Goal: Task Accomplishment & Management: Manage account settings

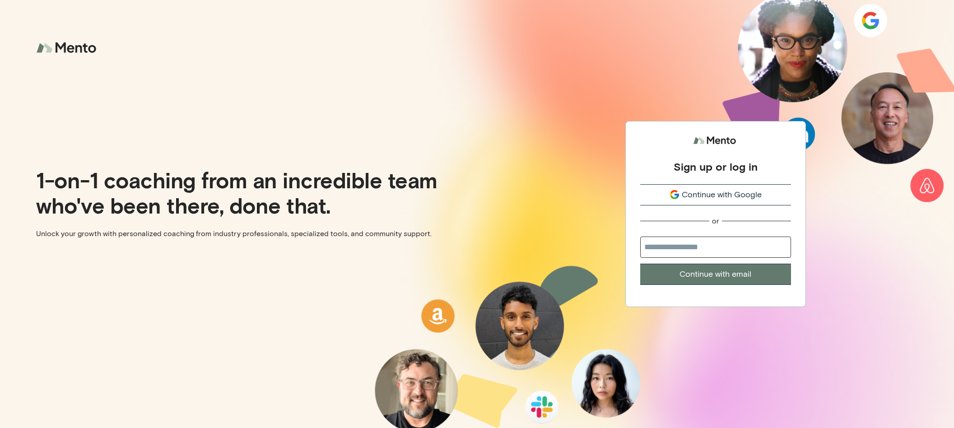
click at [716, 116] on div "Sign up or log in Continue with Google or Continue with email" at bounding box center [715, 214] width 477 height 428
click at [711, 196] on span "Continue with Google" at bounding box center [722, 195] width 80 height 12
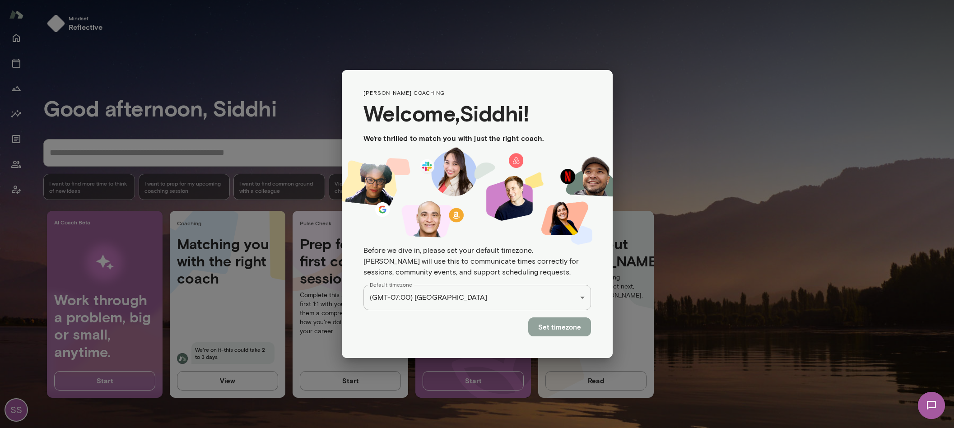
click at [570, 333] on button "Set timezone" at bounding box center [559, 327] width 63 height 19
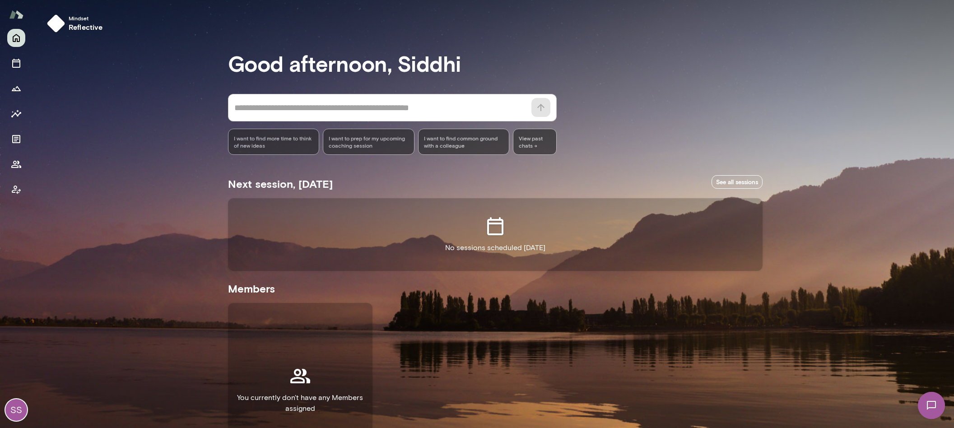
click at [17, 419] on div "SS" at bounding box center [16, 410] width 22 height 22
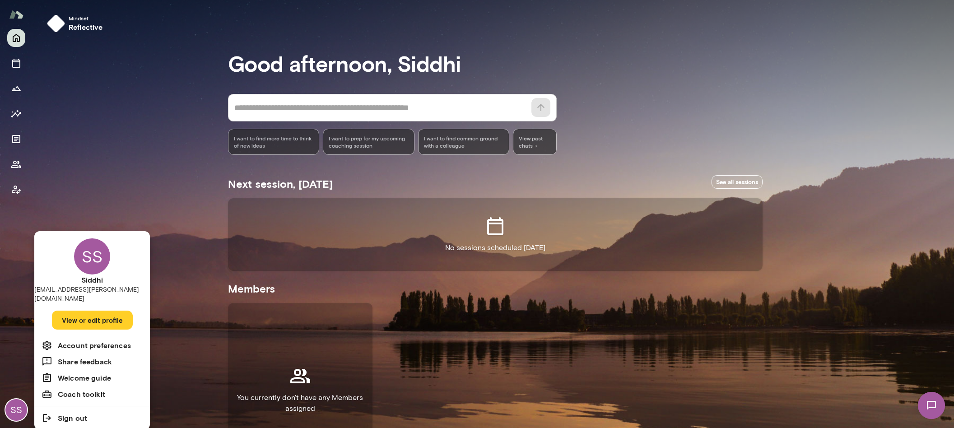
click at [130, 151] on div at bounding box center [477, 214] width 954 height 428
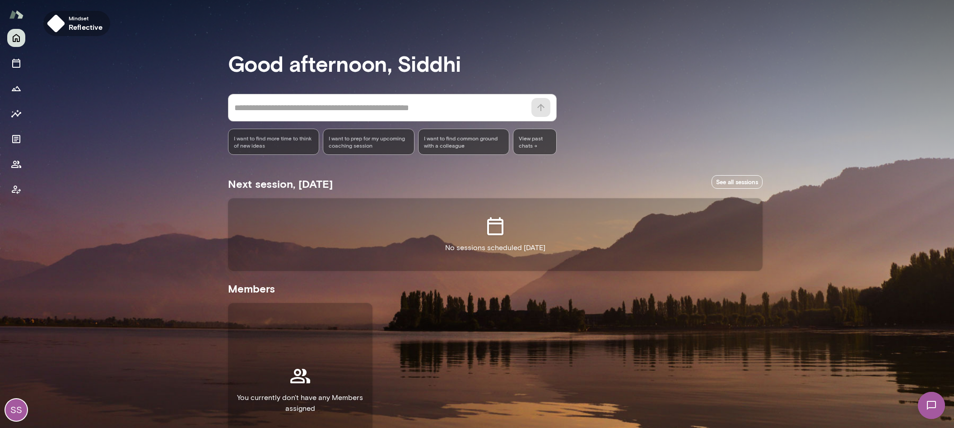
click at [59, 25] on img "button" at bounding box center [56, 23] width 18 height 18
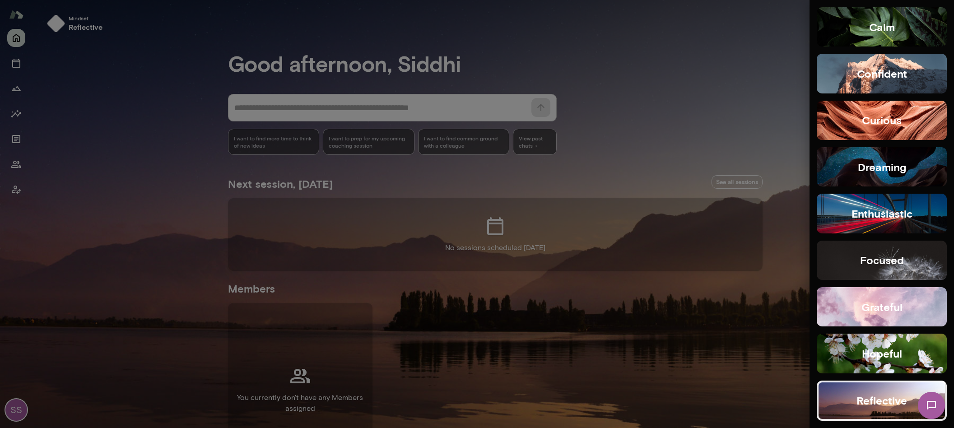
click at [117, 124] on div at bounding box center [477, 214] width 954 height 428
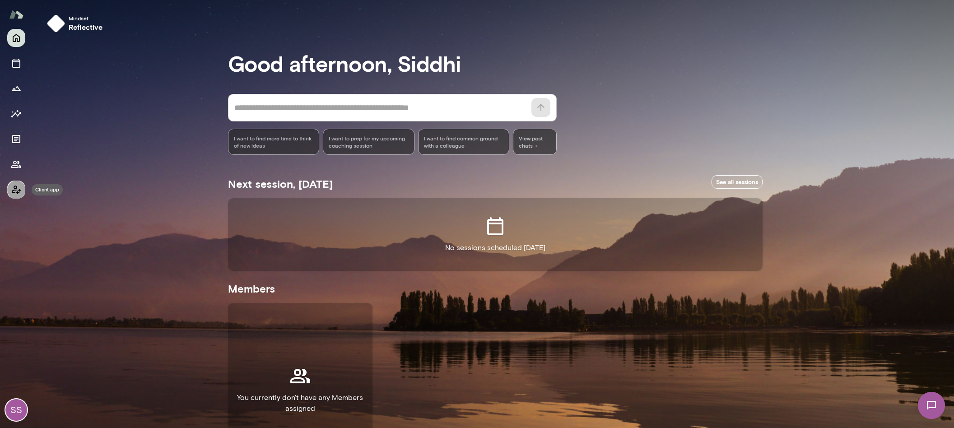
click at [23, 190] on button "Client app" at bounding box center [16, 190] width 18 height 18
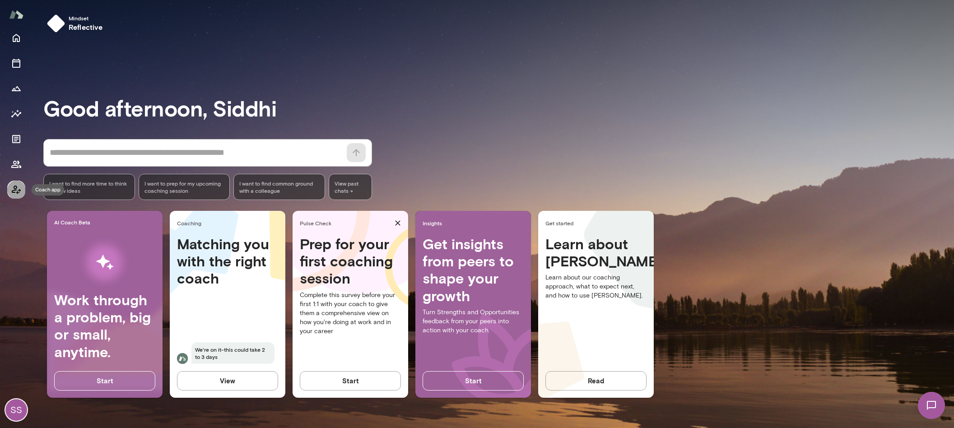
click at [16, 197] on button "Coach app" at bounding box center [16, 190] width 18 height 18
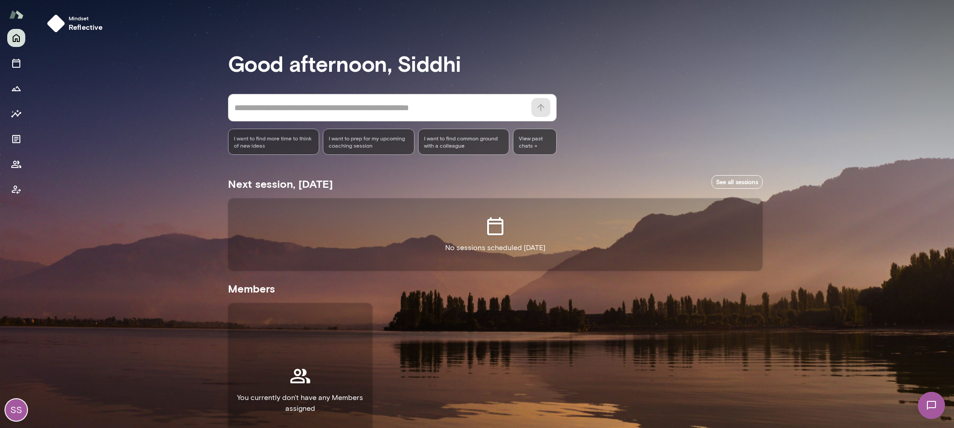
click at [19, 412] on div "SS" at bounding box center [16, 410] width 22 height 22
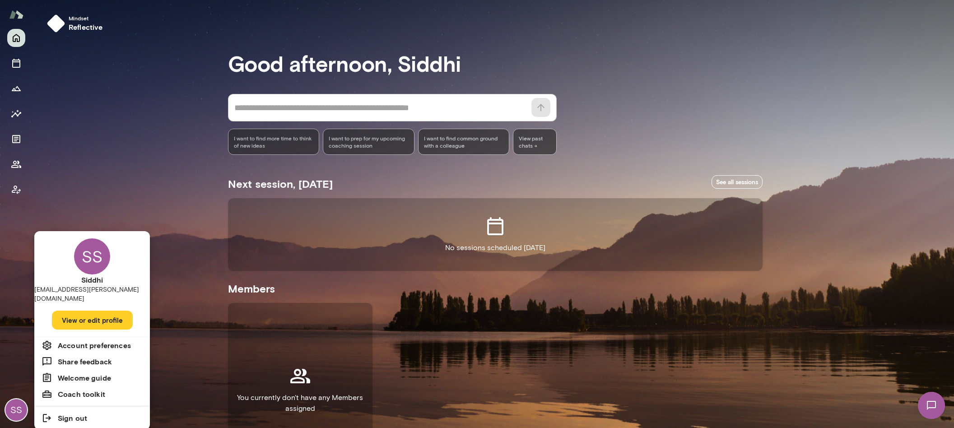
click at [90, 317] on button "View or edit profile" at bounding box center [92, 320] width 81 height 19
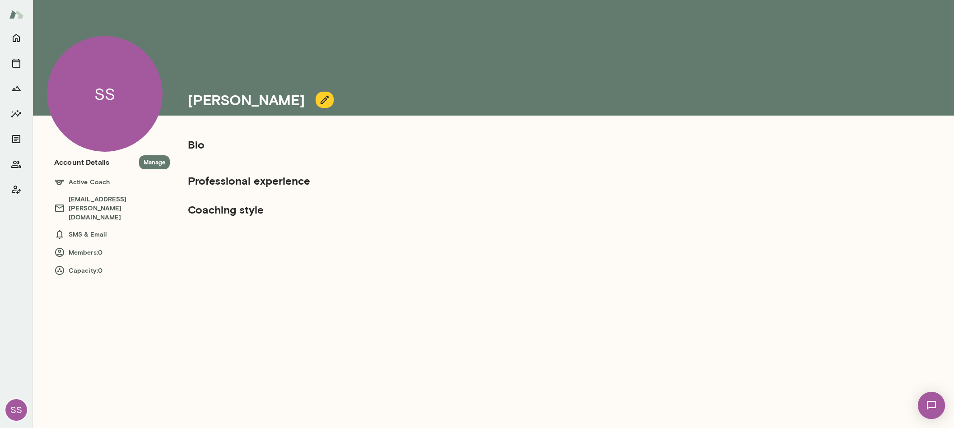
click at [16, 408] on div "SS" at bounding box center [16, 410] width 22 height 22
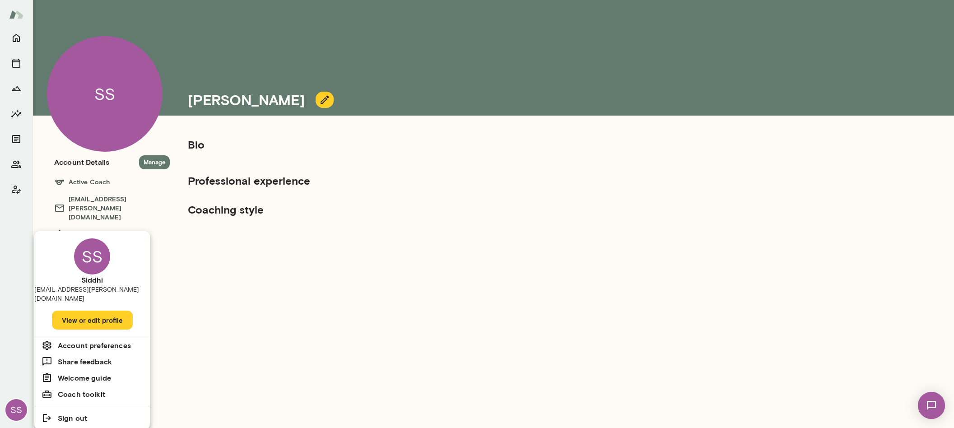
click at [34, 190] on div at bounding box center [477, 214] width 954 height 428
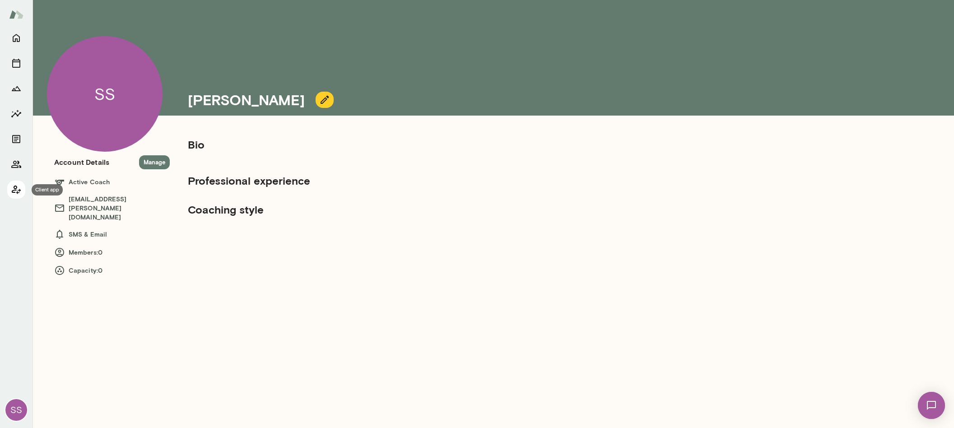
click at [19, 192] on icon "Client app" at bounding box center [16, 189] width 11 height 11
